Goal: Task Accomplishment & Management: Use online tool/utility

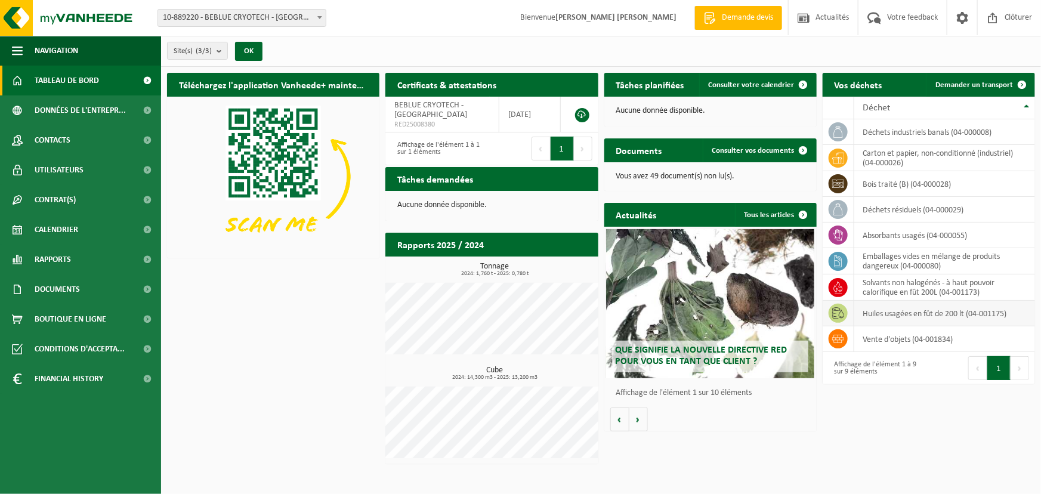
click at [901, 312] on td "huiles usagées en fût de 200 lt (04-001175)" at bounding box center [944, 314] width 181 height 26
click at [835, 309] on icon at bounding box center [838, 312] width 12 height 11
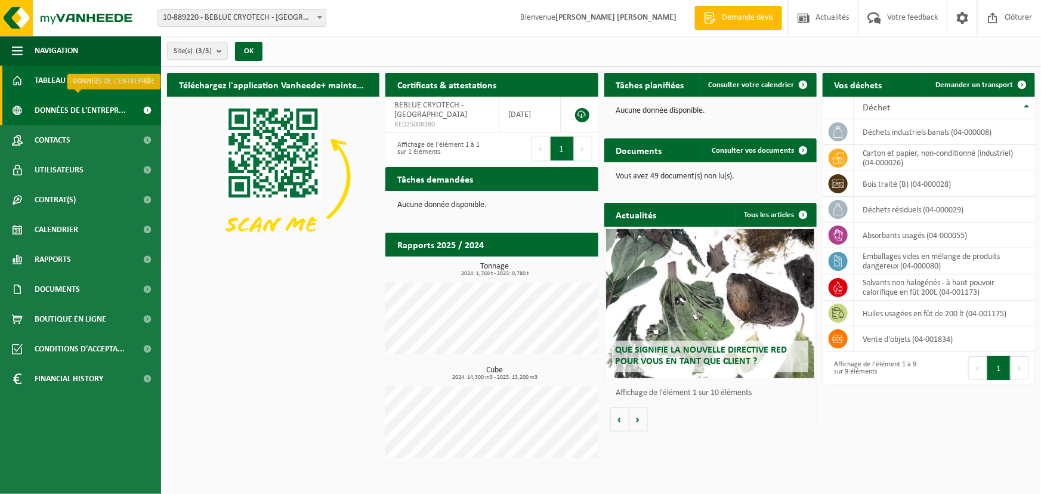
click at [100, 107] on span "Données de l'entrepr..." at bounding box center [80, 110] width 91 height 30
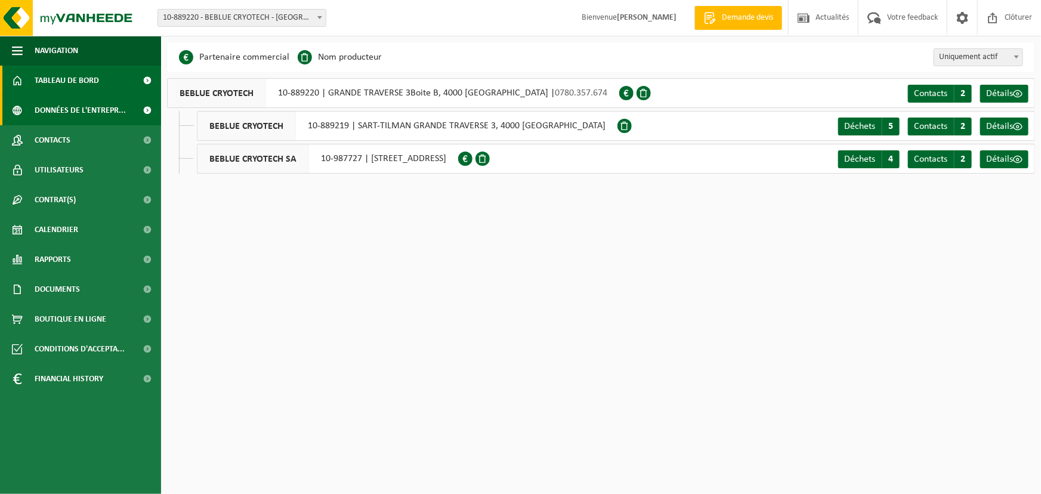
click at [84, 77] on span "Tableau de bord" at bounding box center [67, 81] width 64 height 30
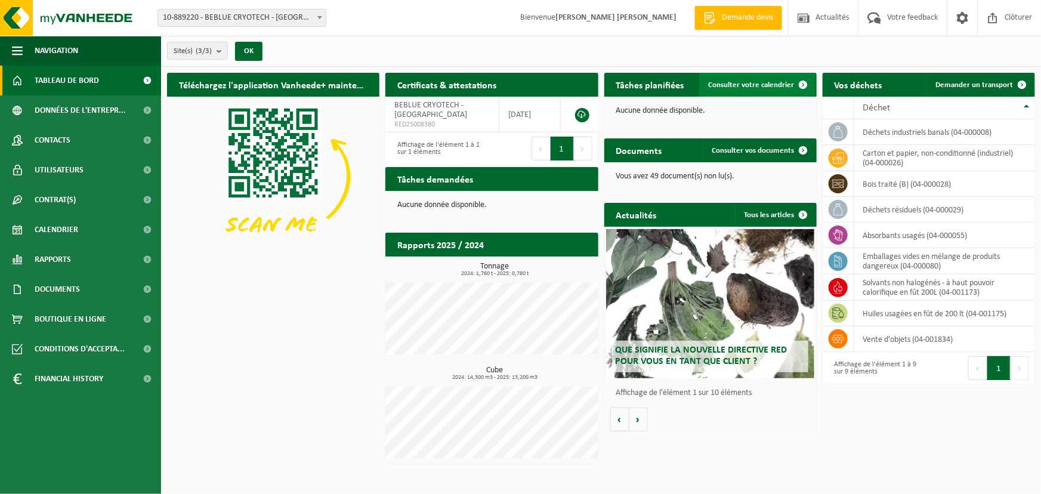
click at [764, 86] on span "Consulter votre calendrier" at bounding box center [752, 85] width 86 height 8
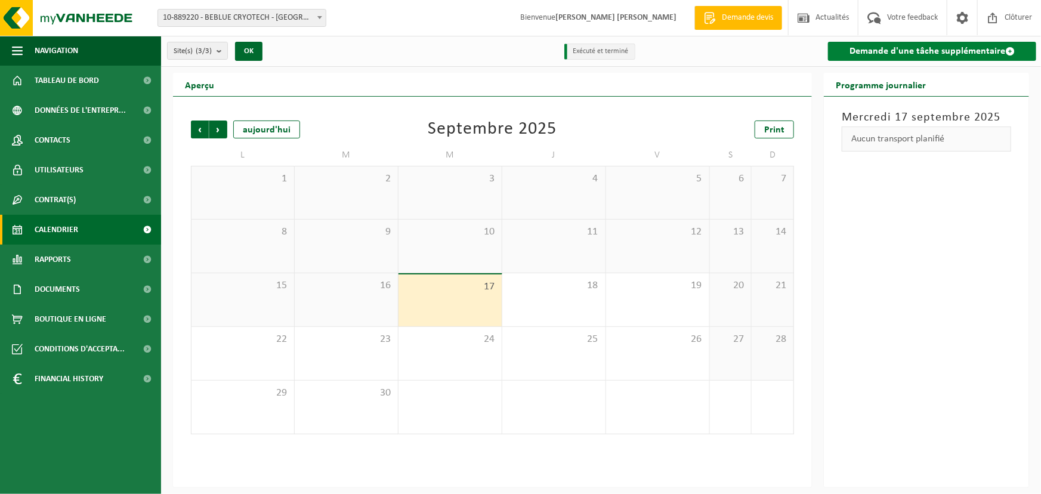
click at [957, 54] on link "Demande d'une tâche supplémentaire" at bounding box center [932, 51] width 208 height 19
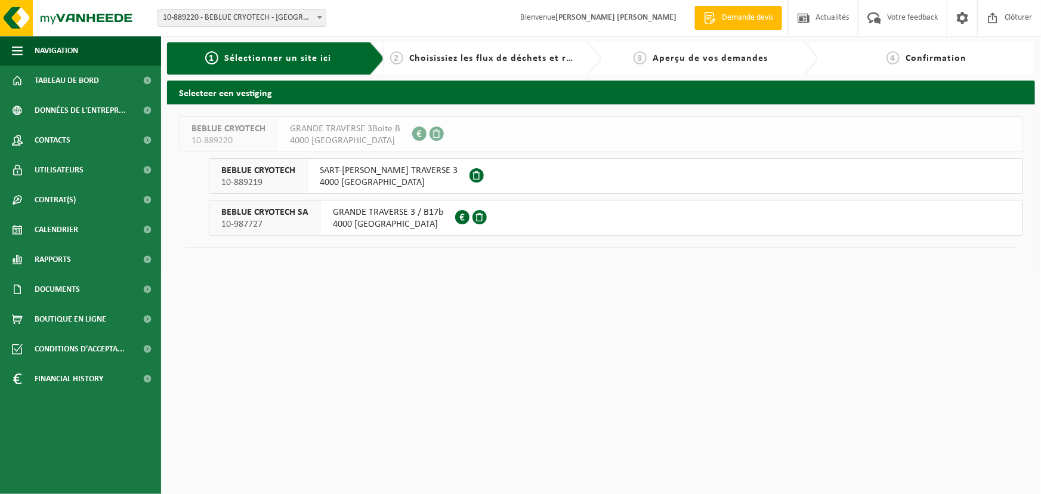
click at [376, 217] on span "GRANDE TRAVERSE 3 / B17b" at bounding box center [388, 212] width 110 height 12
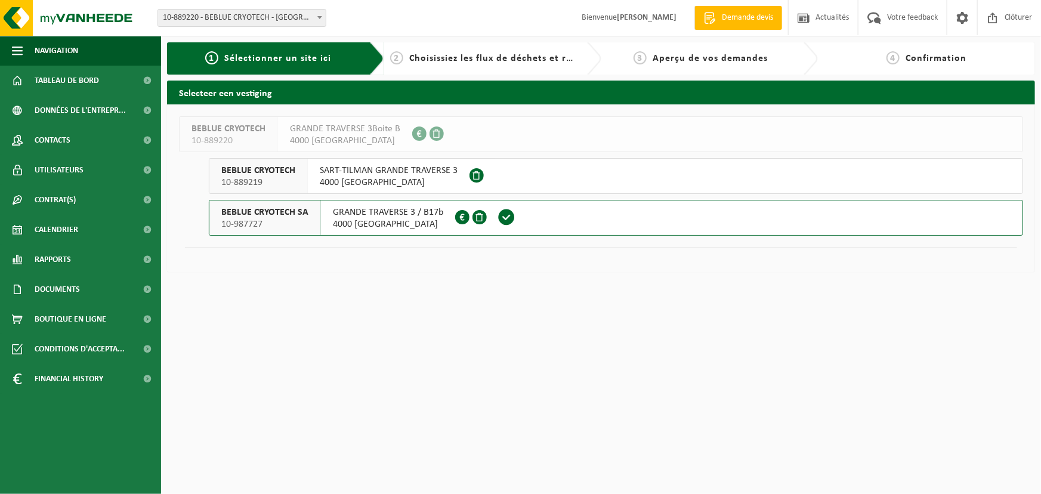
click at [357, 171] on span "SART-TILMAN GRANDE TRAVERSE 3" at bounding box center [389, 171] width 138 height 12
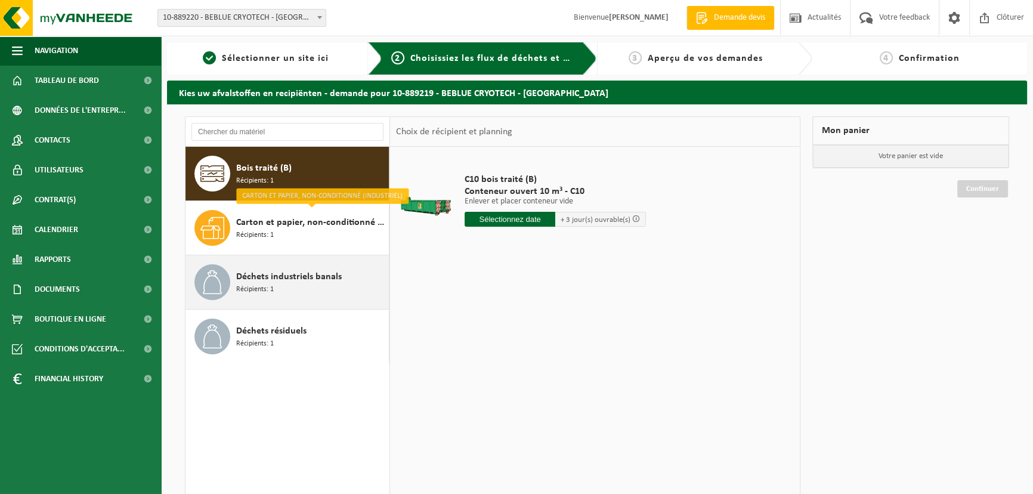
click at [310, 280] on span "Déchets industriels banals" at bounding box center [289, 277] width 106 height 14
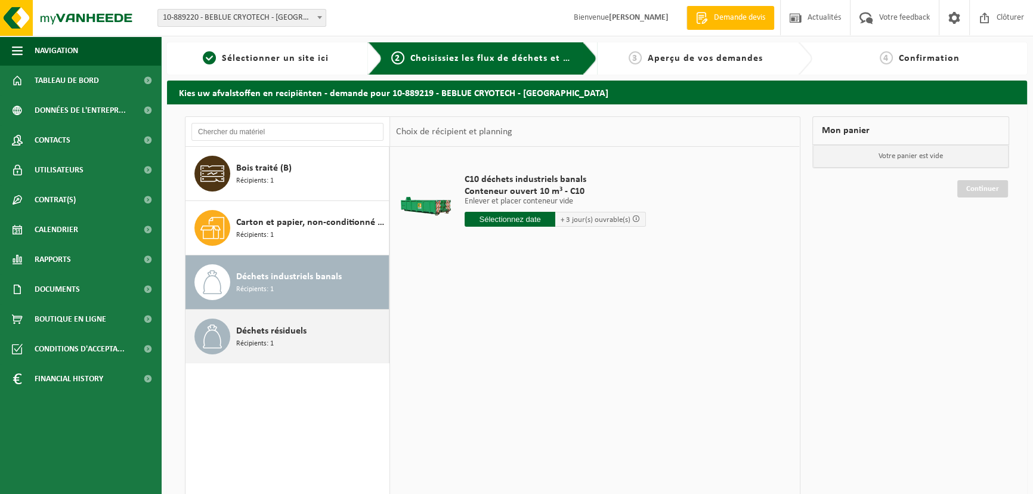
click at [314, 329] on div "Déchets résiduels Récipients: 1" at bounding box center [311, 337] width 150 height 36
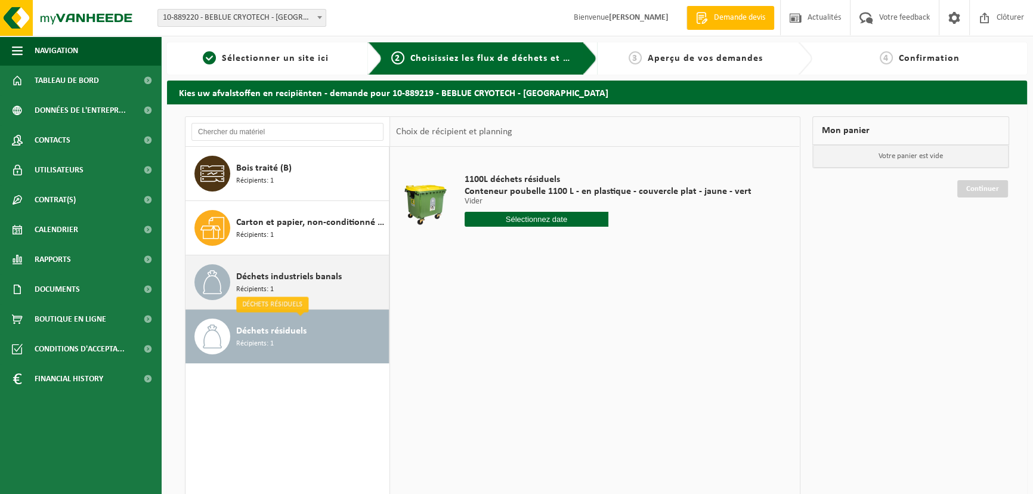
click at [291, 287] on div "Déchets industriels banals Récipients: 1" at bounding box center [311, 282] width 150 height 36
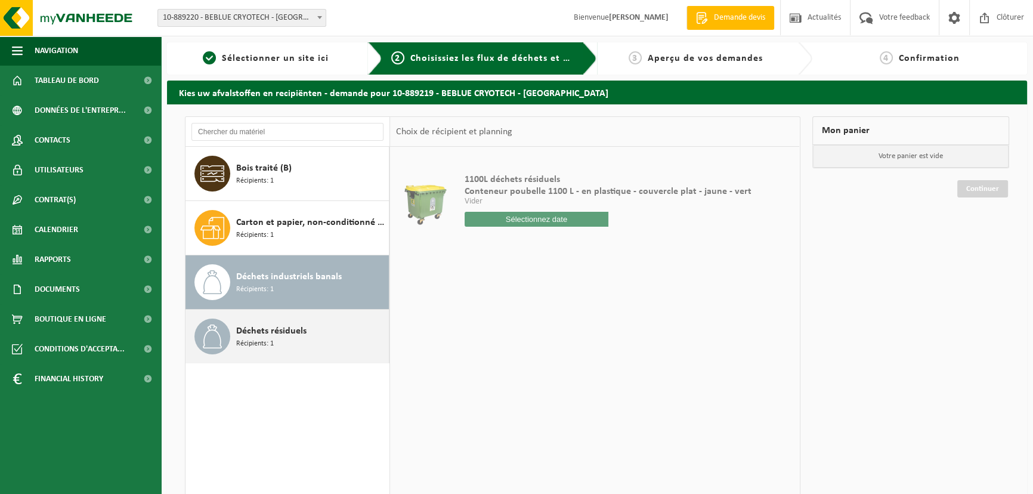
click at [326, 347] on div "Déchets résiduels Récipients: 1" at bounding box center [311, 337] width 150 height 36
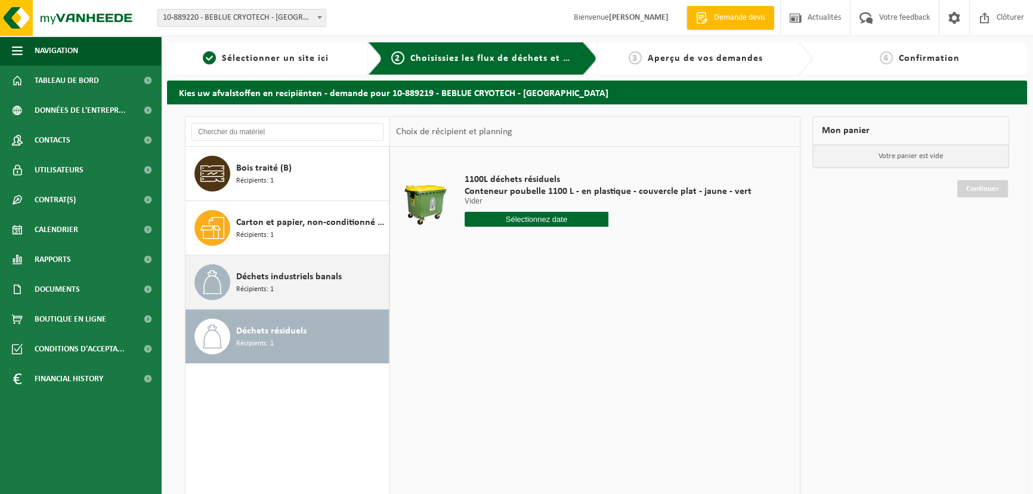
click at [314, 290] on div "Déchets industriels banals Récipients: 1" at bounding box center [311, 282] width 150 height 36
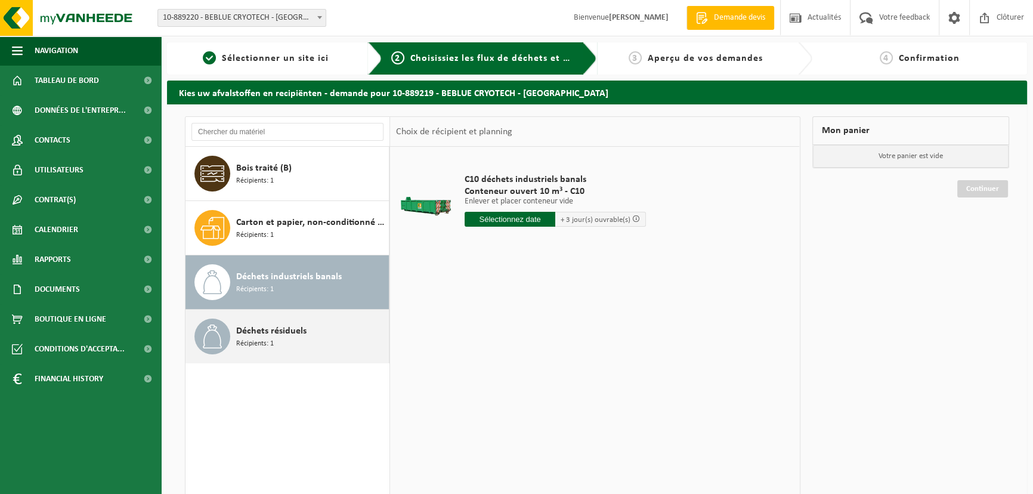
click at [300, 335] on span "Déchets résiduels" at bounding box center [271, 331] width 70 height 14
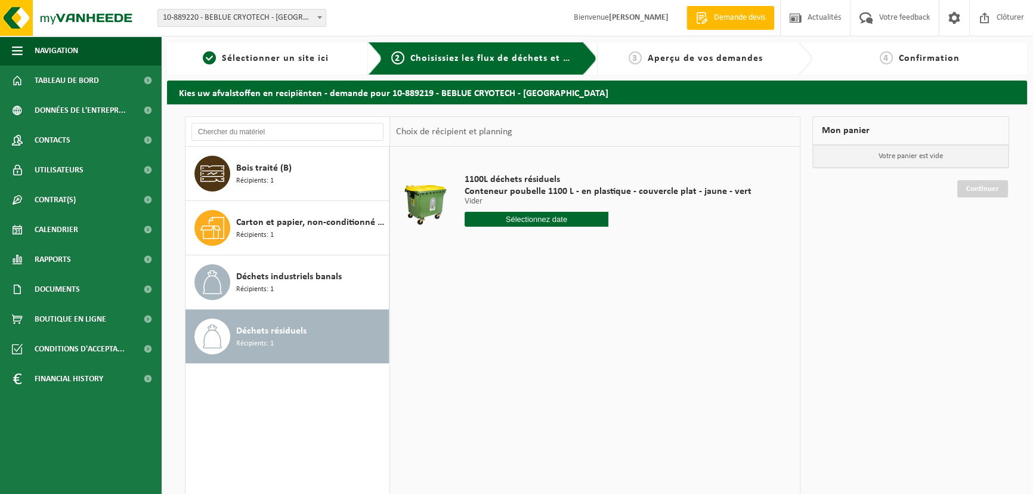
click at [570, 221] on input "text" at bounding box center [537, 219] width 144 height 15
click at [560, 323] on div "19" at bounding box center [559, 325] width 21 height 19
type input "à partir de 2025-09-19"
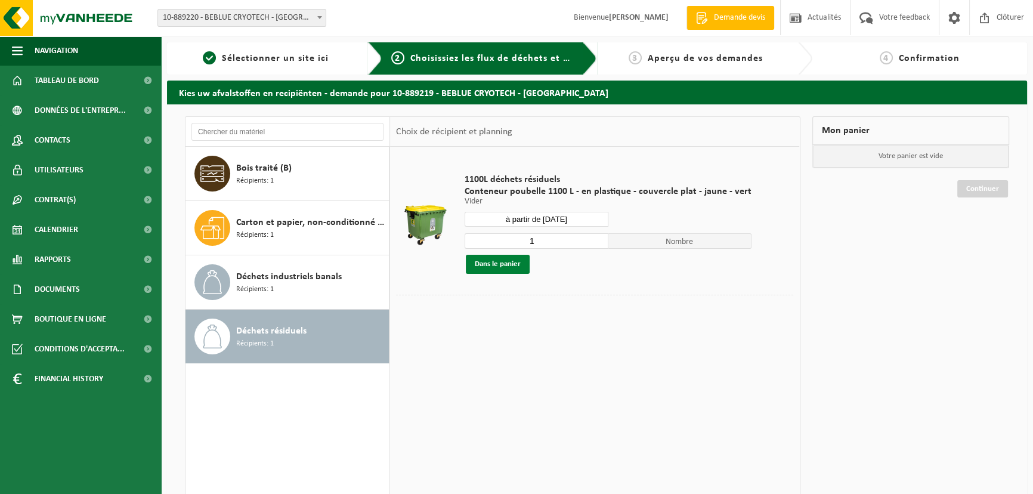
click at [500, 267] on button "Dans le panier" at bounding box center [498, 264] width 64 height 19
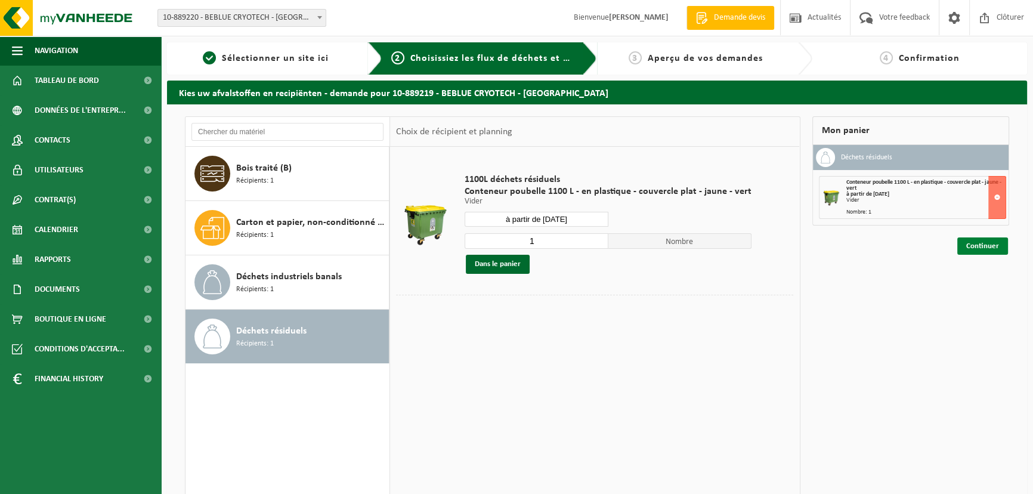
click at [974, 244] on link "Continuer" at bounding box center [983, 245] width 51 height 17
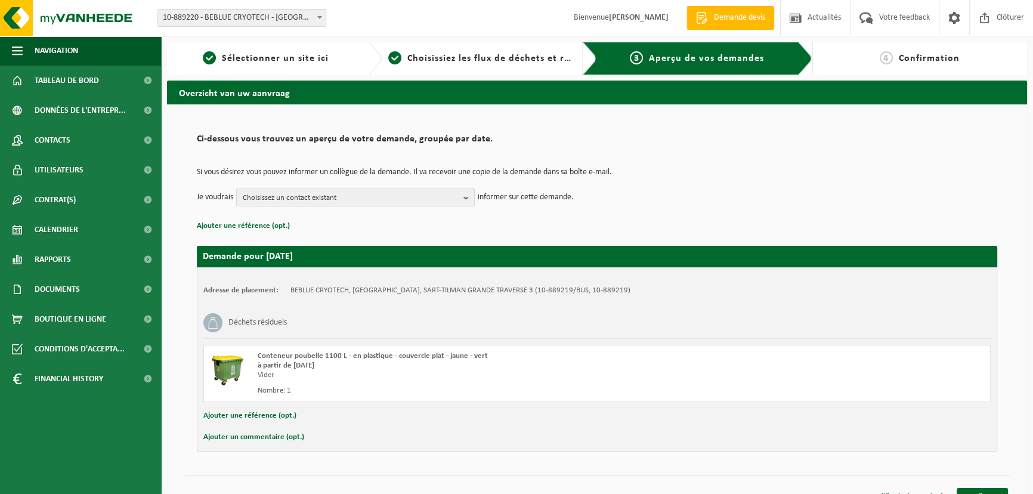
click at [320, 199] on span "Choisissez un contact existant" at bounding box center [351, 198] width 216 height 18
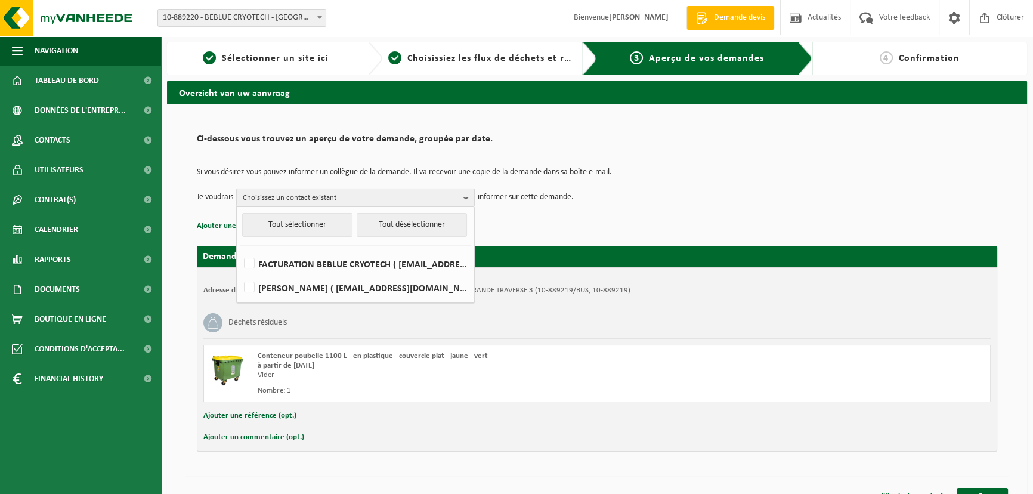
click at [320, 199] on span "Choisissez un contact existant" at bounding box center [351, 198] width 216 height 18
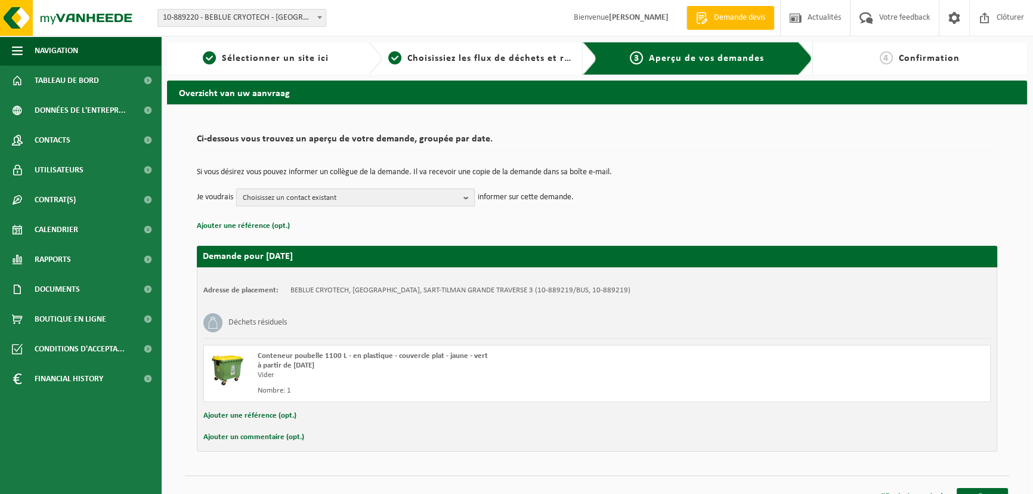
click at [320, 199] on span "Choisissez un contact existant" at bounding box center [351, 198] width 216 height 18
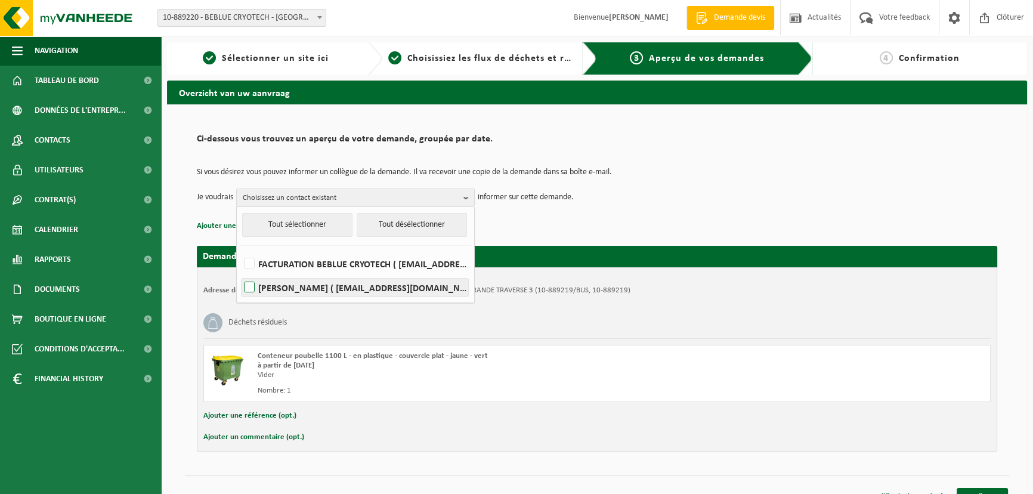
click at [277, 291] on label "ROMAIN HELLIN ( romain.hellin@beblue-cryotech.eu )" at bounding box center [355, 288] width 227 height 18
click at [240, 273] on input "ROMAIN HELLIN ( romain.hellin@beblue-cryotech.eu )" at bounding box center [239, 272] width 1 height 1
checkbox input "true"
click at [325, 194] on span "ROMAIN HELLIN" at bounding box center [351, 198] width 216 height 18
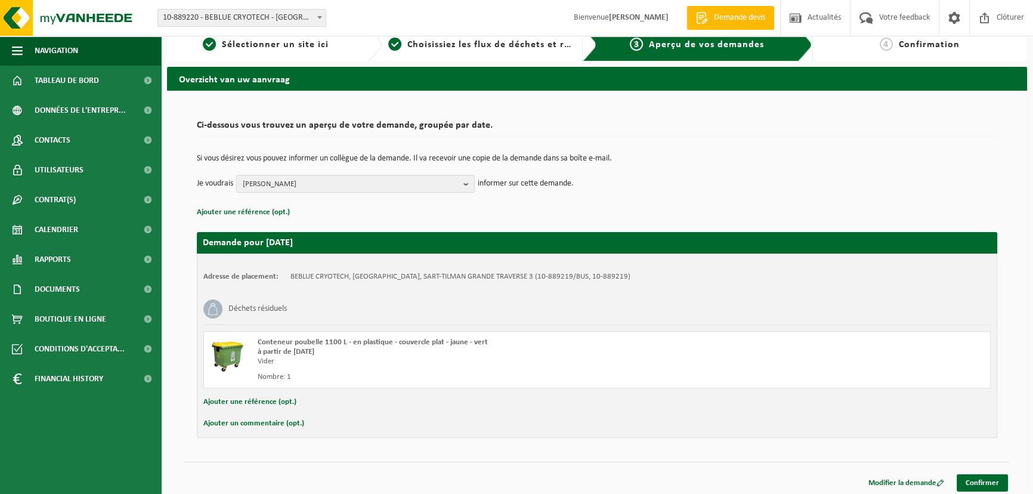
scroll to position [17, 0]
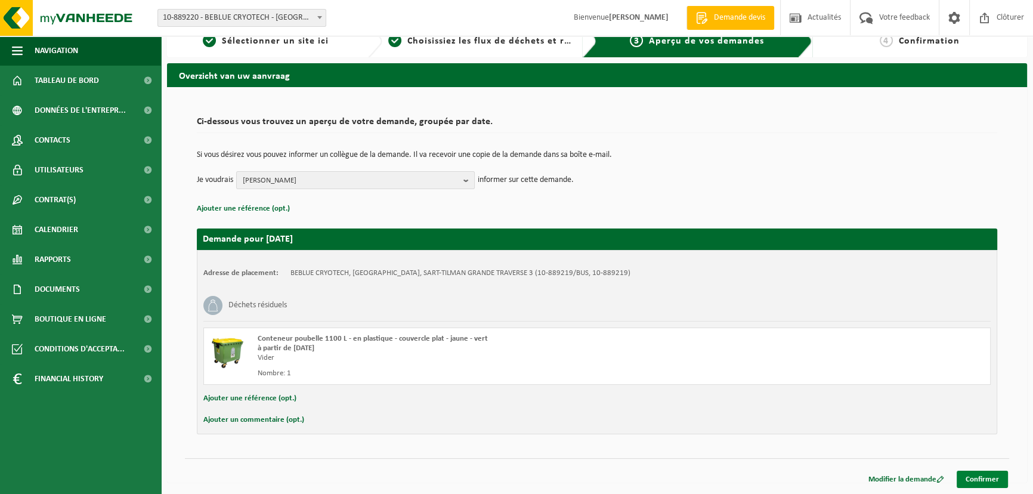
click at [983, 477] on link "Confirmer" at bounding box center [982, 479] width 51 height 17
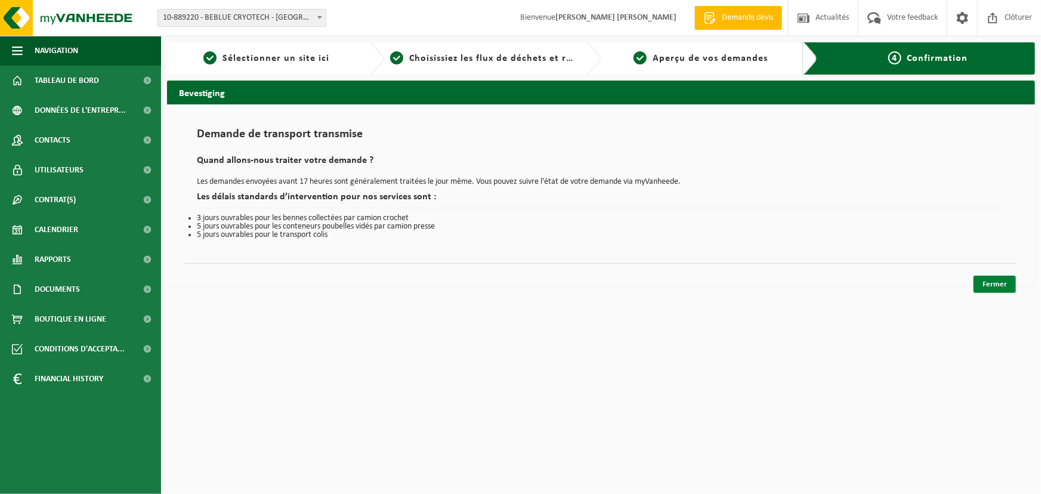
click at [1005, 284] on link "Fermer" at bounding box center [995, 284] width 42 height 17
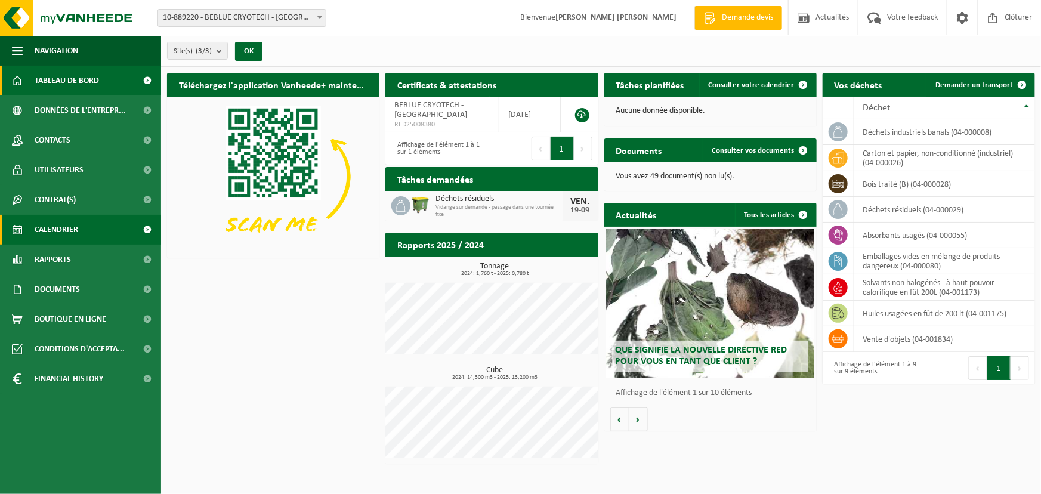
click at [67, 224] on span "Calendrier" at bounding box center [57, 230] width 44 height 30
